Goal: Transaction & Acquisition: Book appointment/travel/reservation

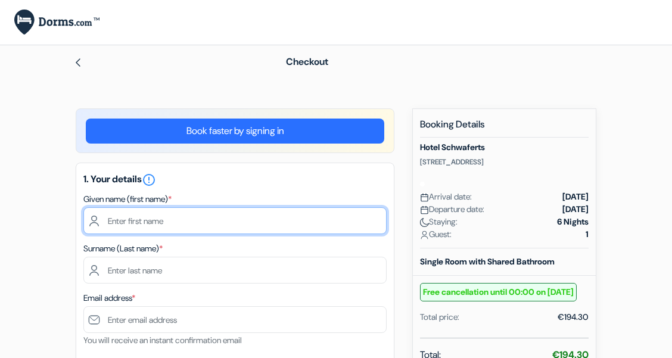
click at [252, 224] on input "text" at bounding box center [234, 220] width 303 height 27
type input "[PERSON_NAME]"
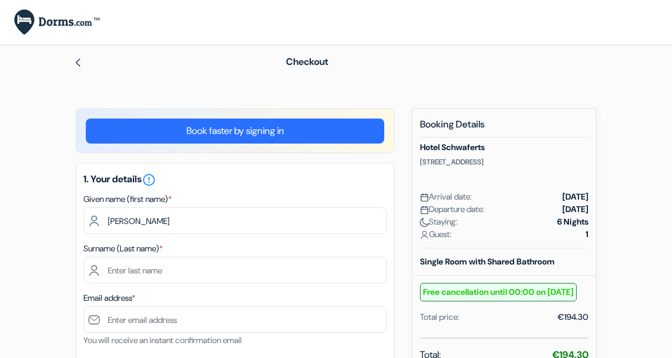
click at [300, 179] on h5 "1. Your details error_outline" at bounding box center [234, 180] width 303 height 14
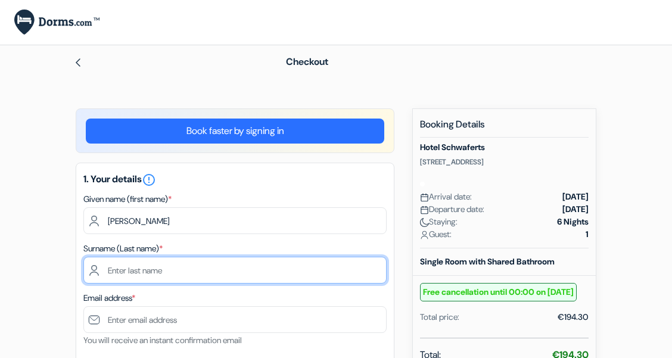
click at [204, 268] on input "text" at bounding box center [234, 270] width 303 height 27
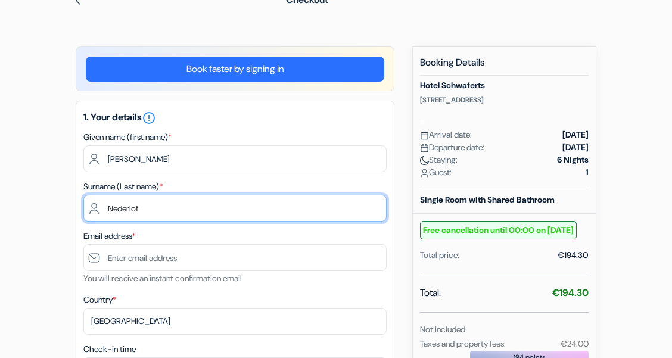
scroll to position [59, 0]
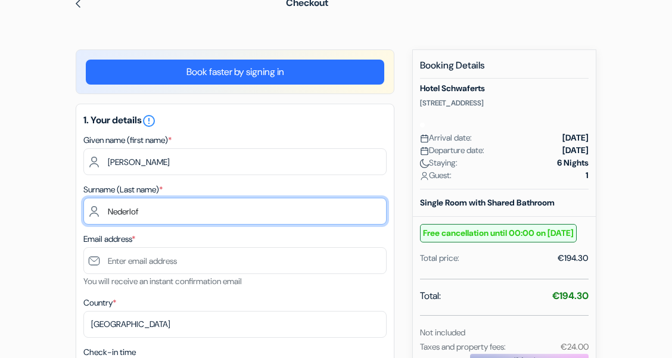
type input "Nederlof"
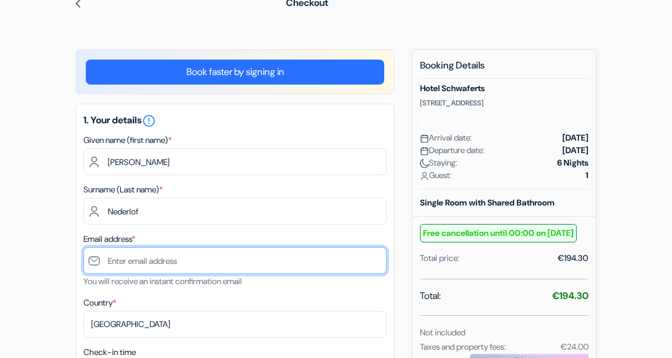
click at [196, 266] on input "text" at bounding box center [234, 260] width 303 height 27
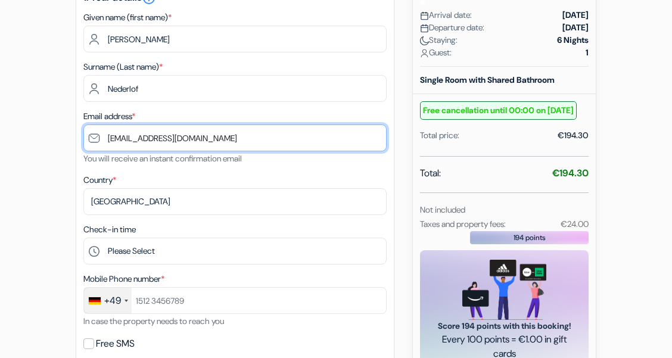
scroll to position [183, 0]
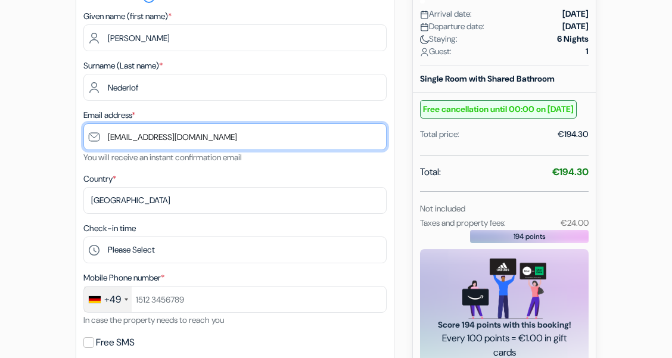
type input "[EMAIL_ADDRESS][DOMAIN_NAME]"
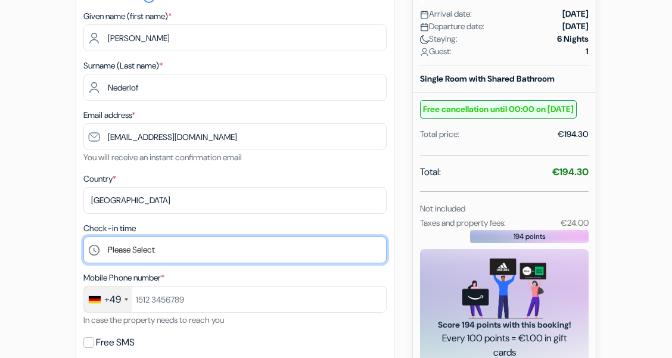
click at [83, 237] on select "Please Select 14:00 15:00 16:00 17:00 18:00 19:00 20:00 21:00" at bounding box center [234, 250] width 303 height 27
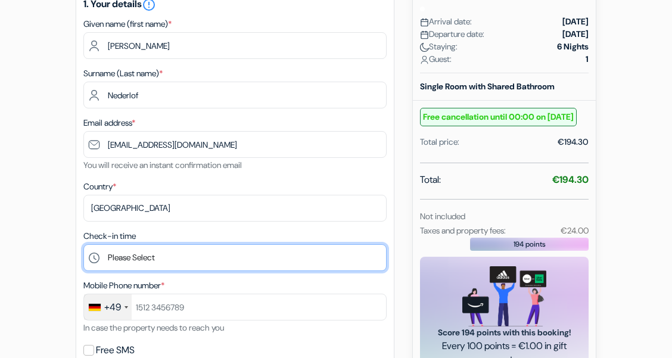
scroll to position [175, 0]
click at [240, 261] on select "Please Select 14:00 15:00 16:00 17:00 18:00 19:00 20:00 21:00" at bounding box center [234, 258] width 303 height 27
select select "20"
click option "20:00" at bounding box center [0, 0] width 0 height 0
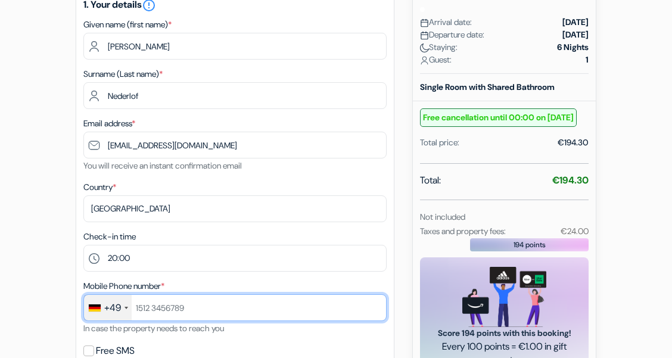
click at [140, 315] on input "text" at bounding box center [234, 307] width 303 height 27
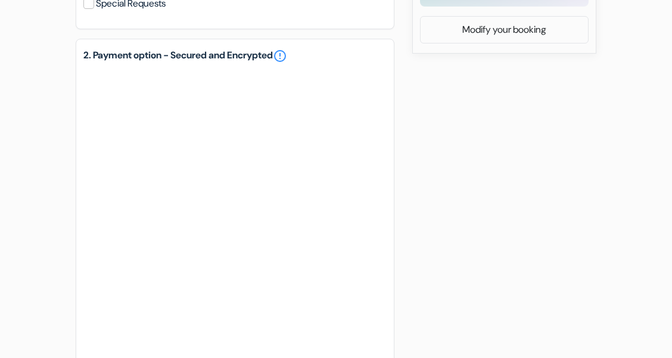
scroll to position [547, 0]
type input "17659994711"
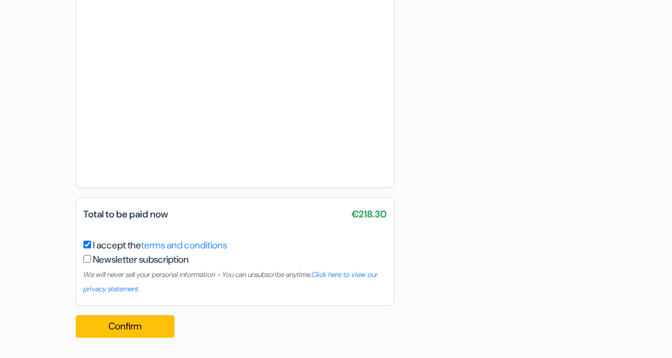
scroll to position [765, 0]
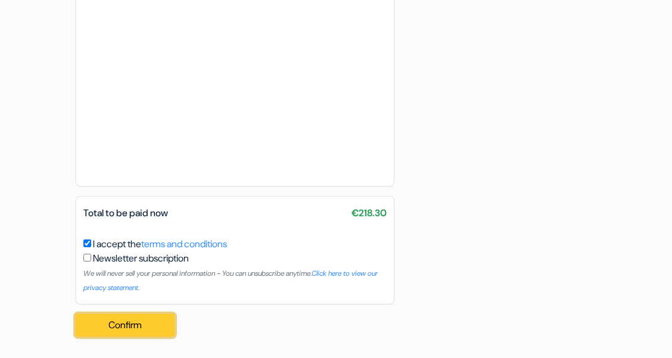
click at [135, 324] on button "Confirm Loading..." at bounding box center [125, 325] width 99 height 23
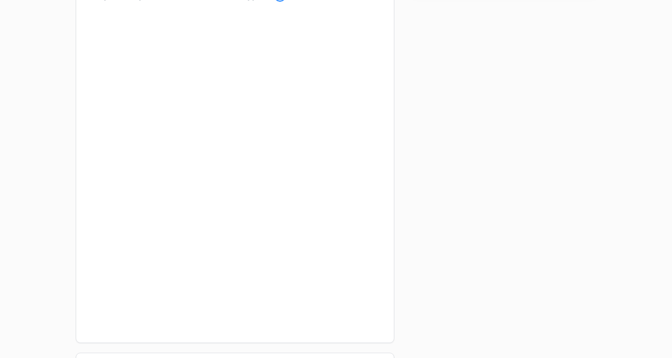
scroll to position [605, 0]
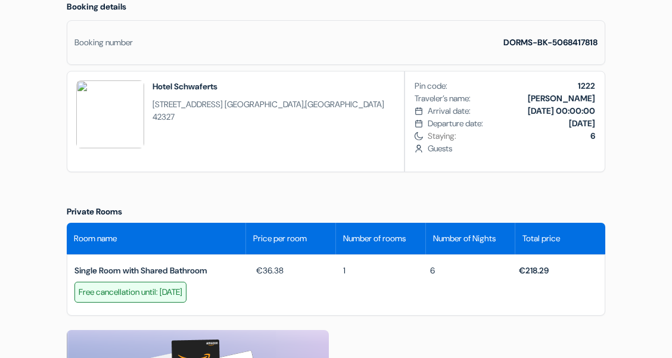
scroll to position [362, 0]
